Goal: Information Seeking & Learning: Find specific page/section

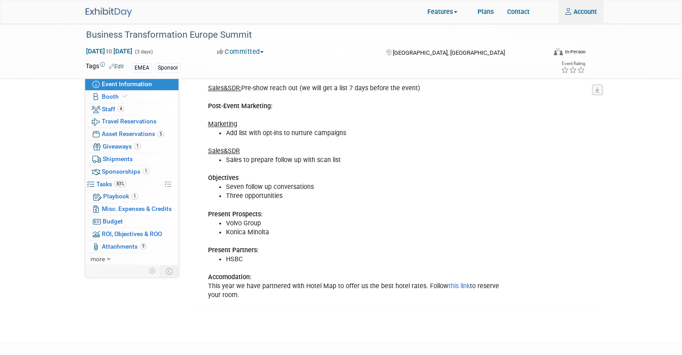
type input "[EMAIL_ADDRESS][DOMAIN_NAME]"
click at [122, 84] on span "Event Information" at bounding box center [127, 83] width 50 height 7
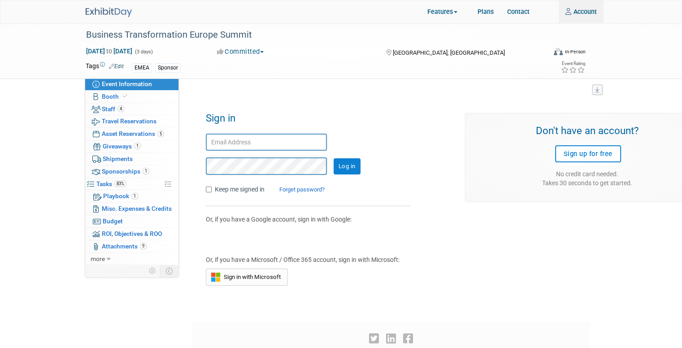
type input "[EMAIL_ADDRESS][DOMAIN_NAME]"
click at [357, 167] on input "Log in" at bounding box center [346, 166] width 27 height 16
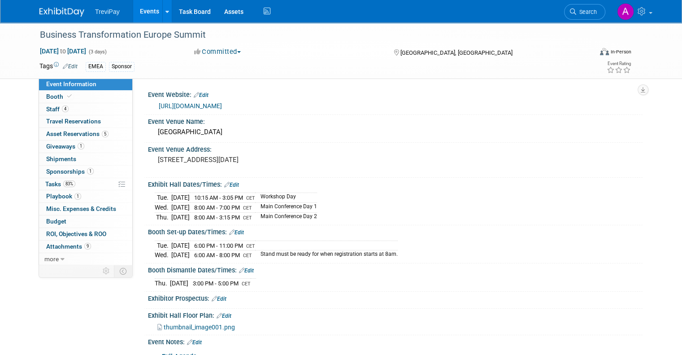
click at [136, 11] on link "Events" at bounding box center [149, 11] width 33 height 22
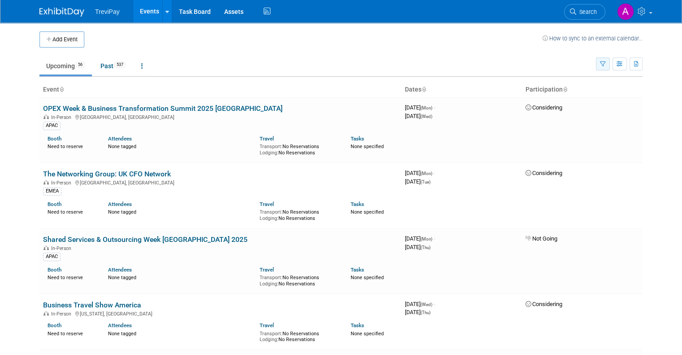
click at [610, 66] on button "button" at bounding box center [603, 63] width 14 height 13
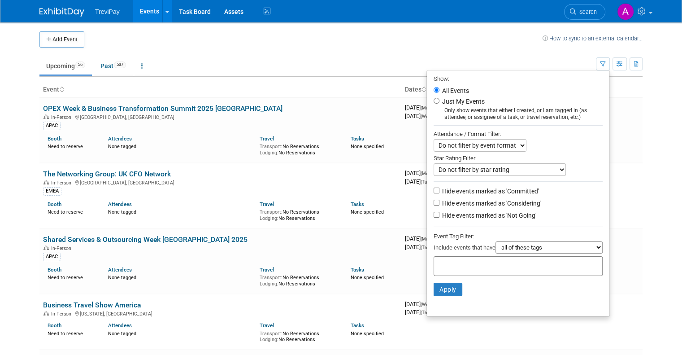
click at [508, 269] on div at bounding box center [517, 266] width 169 height 20
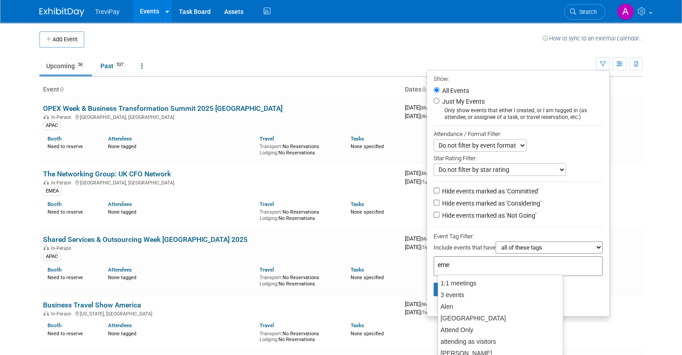
type input "emea"
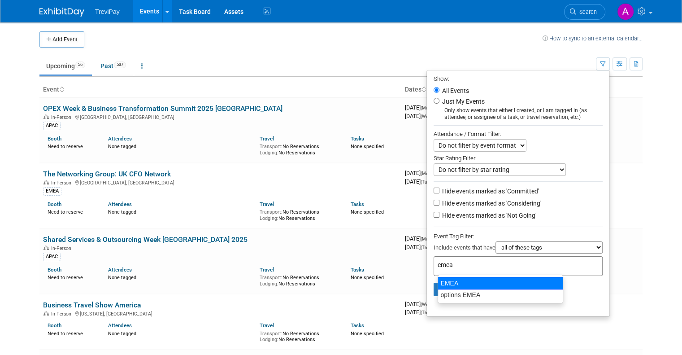
click at [460, 285] on div "EMEA" at bounding box center [499, 283] width 125 height 13
type input "EMEA"
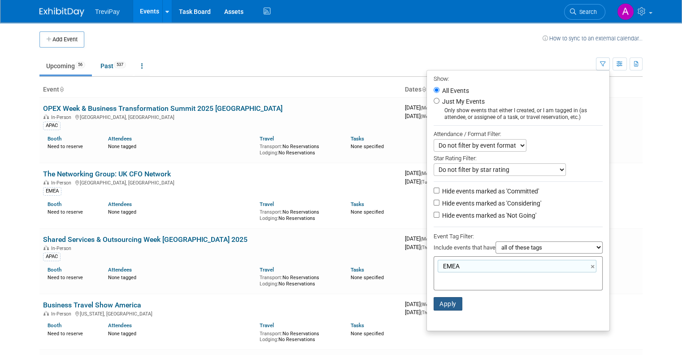
click at [451, 304] on button "Apply" at bounding box center [447, 303] width 29 height 13
